Goal: Information Seeking & Learning: Learn about a topic

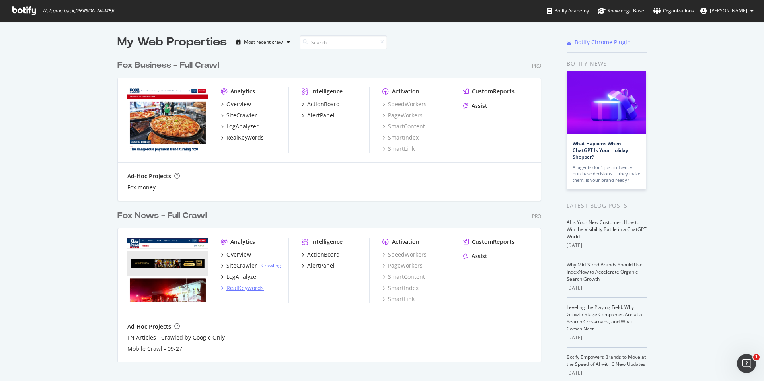
click at [244, 289] on div "RealKeywords" at bounding box center [244, 288] width 37 height 8
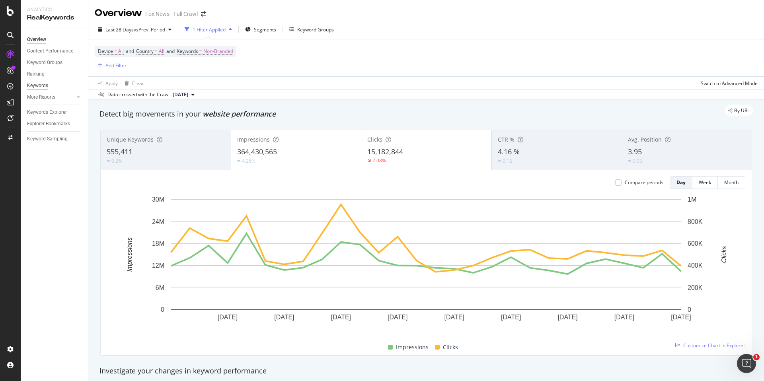
click at [39, 83] on div "Keywords" at bounding box center [37, 86] width 21 height 8
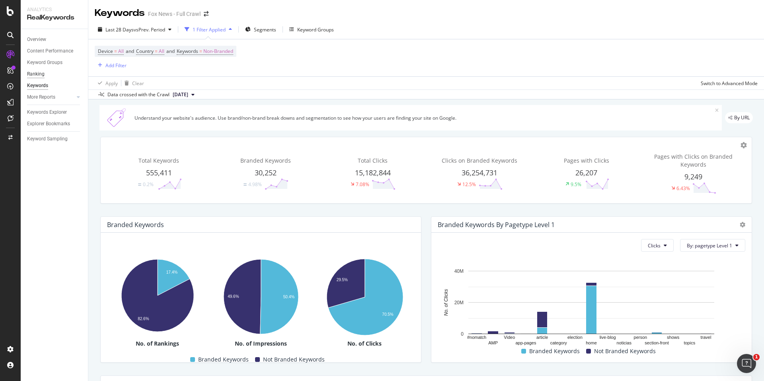
click at [35, 74] on div "Ranking" at bounding box center [36, 74] width 18 height 8
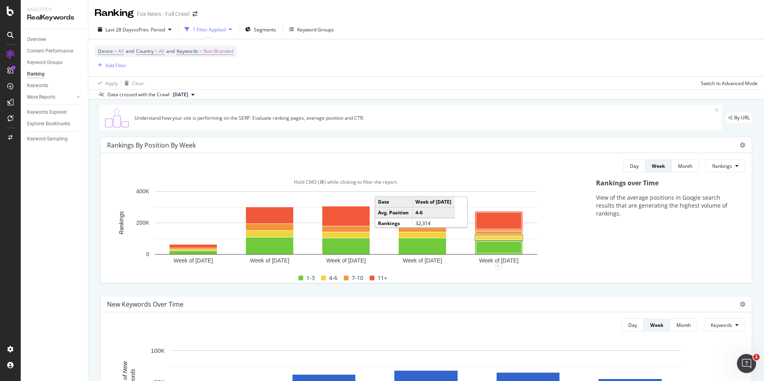
click at [488, 239] on rect "A chart." at bounding box center [498, 238] width 45 height 3
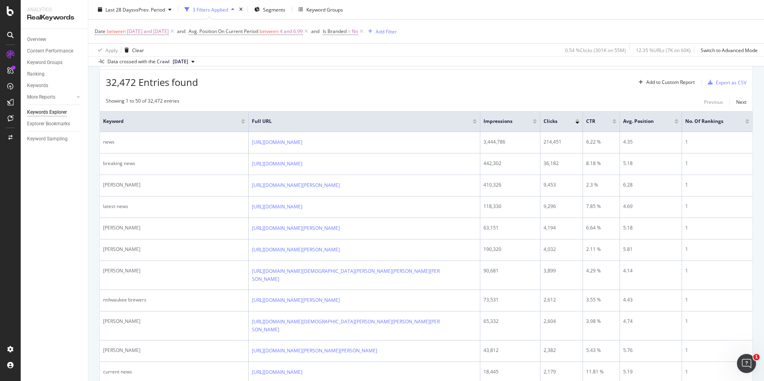
scroll to position [88, 0]
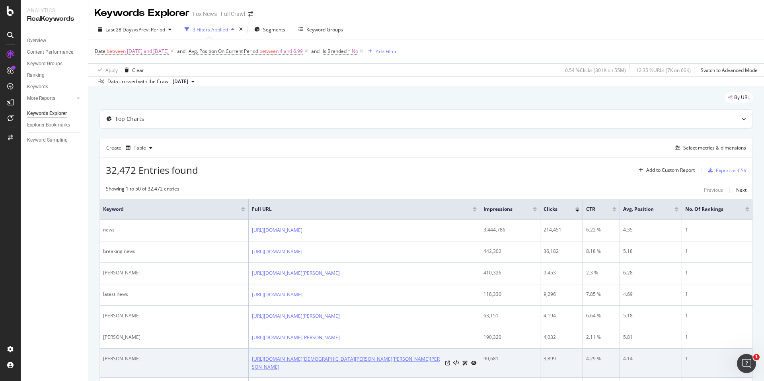
scroll to position [104, 0]
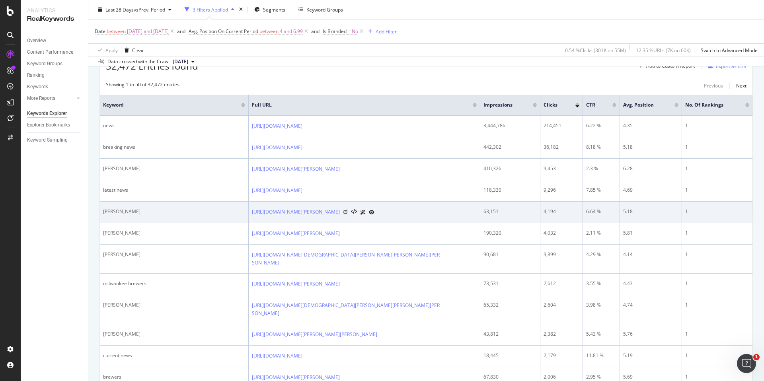
click at [348, 214] on icon at bounding box center [345, 212] width 5 height 5
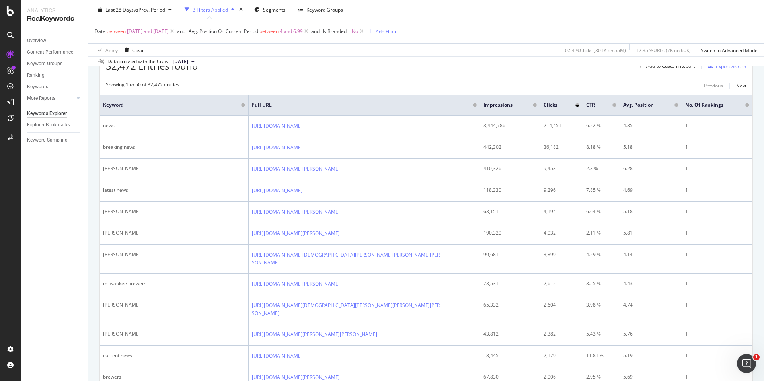
click at [160, 31] on span "[DATE] and [DATE]" at bounding box center [148, 31] width 42 height 11
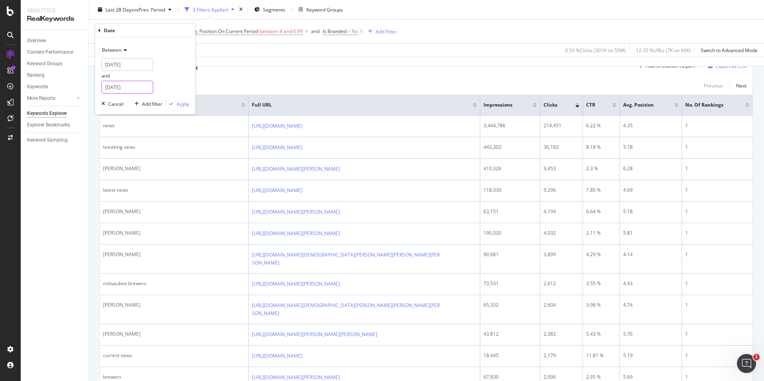
click at [134, 88] on input "2025-08-17" at bounding box center [127, 87] width 52 height 13
click at [130, 159] on div "18" at bounding box center [125, 162] width 13 height 10
type input "2025-08-18"
click at [183, 106] on div "Apply" at bounding box center [183, 104] width 12 height 7
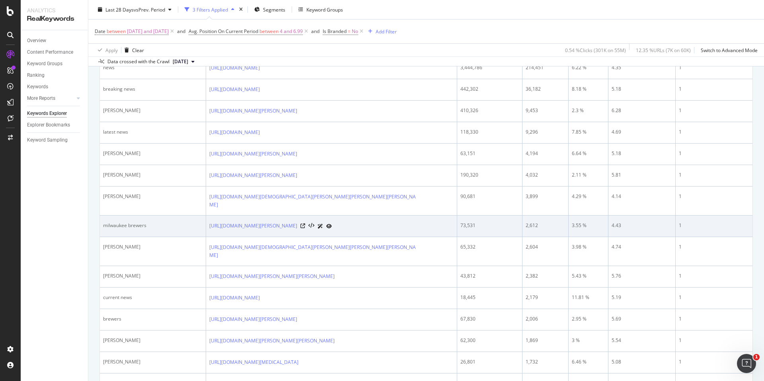
scroll to position [164, 0]
